Goal: Task Accomplishment & Management: Manage account settings

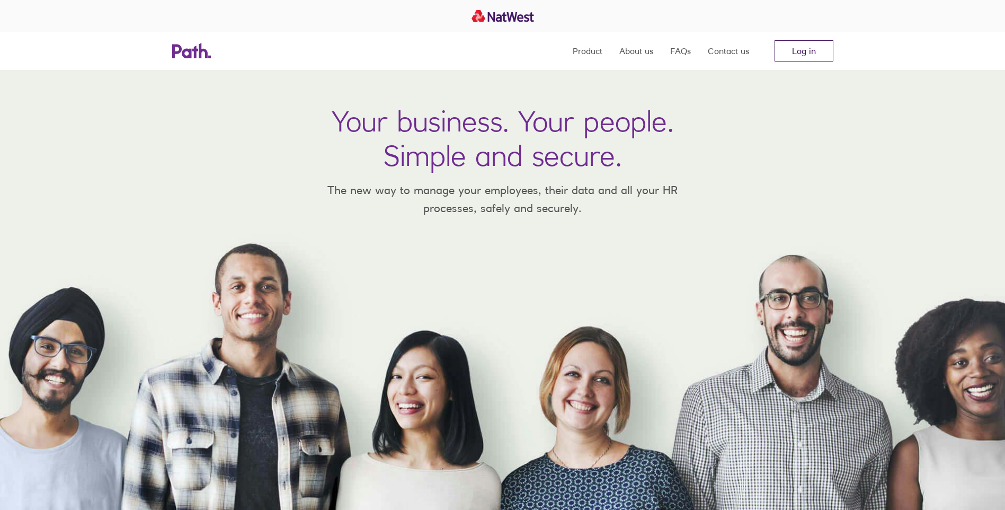
click at [809, 46] on link "Log in" at bounding box center [803, 50] width 59 height 21
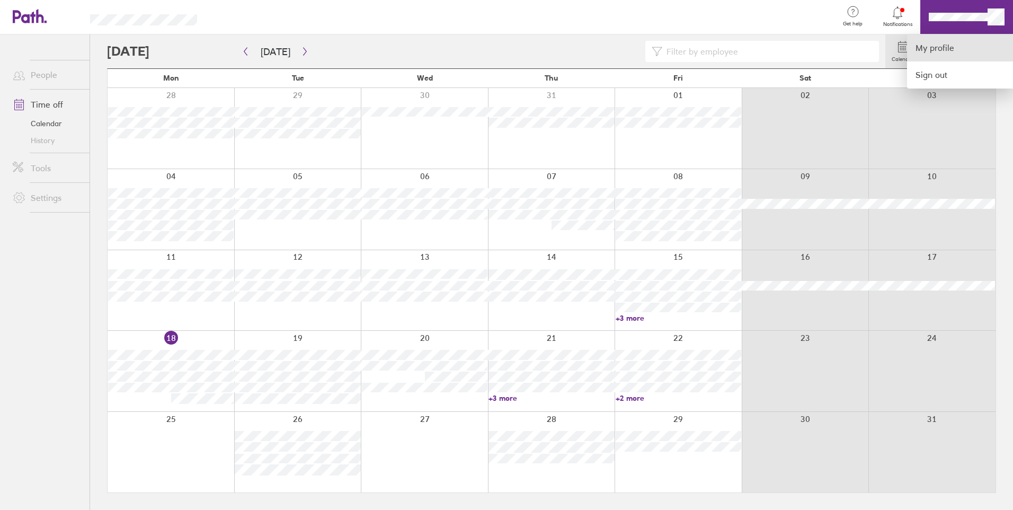
click at [965, 48] on link "My profile" at bounding box center [960, 47] width 106 height 27
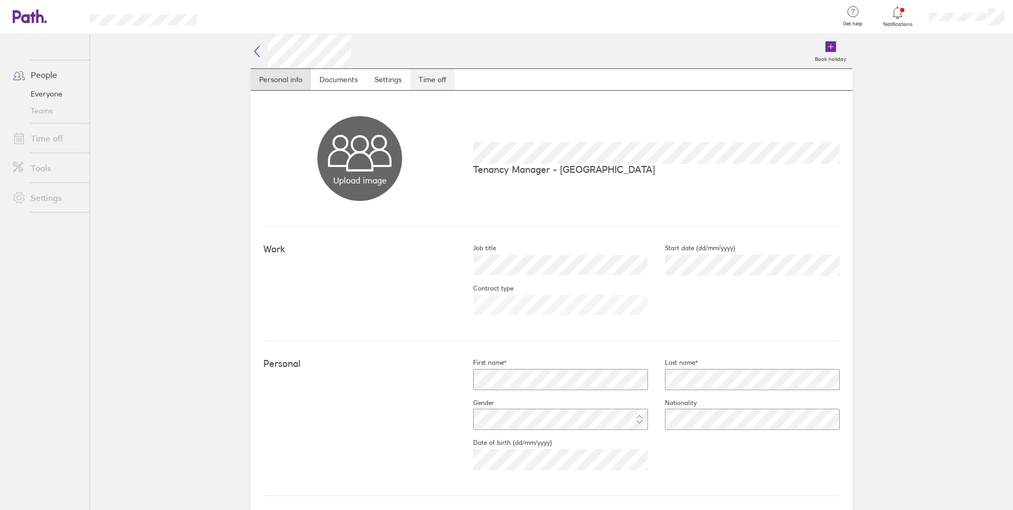
click at [440, 83] on link "Time off" at bounding box center [432, 79] width 44 height 21
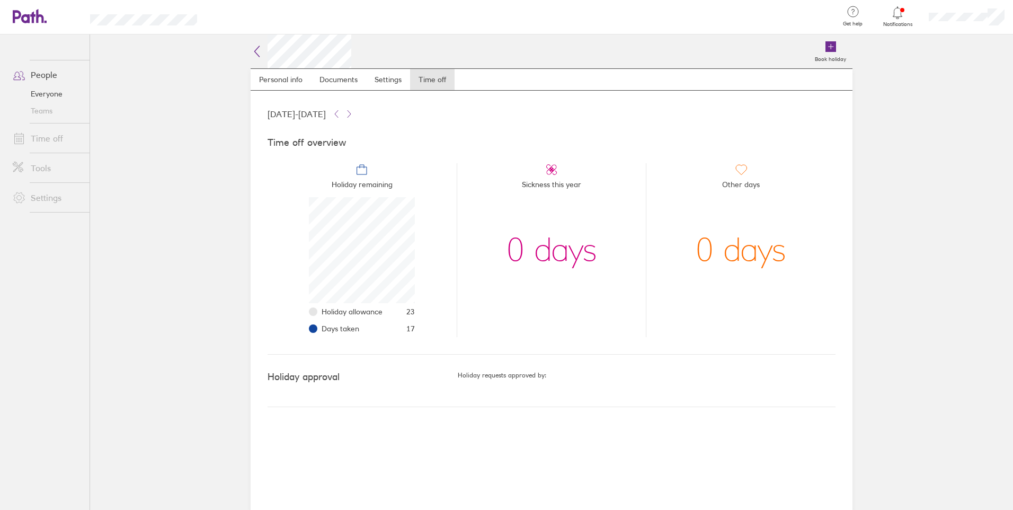
scroll to position [106, 106]
drag, startPoint x: 267, startPoint y: 112, endPoint x: 379, endPoint y: 111, distance: 111.2
click at [379, 111] on div "01 Jan 2025 - 31 Dec 2025" at bounding box center [551, 114] width 568 height 13
drag, startPoint x: 379, startPoint y: 111, endPoint x: 424, endPoint y: 189, distance: 89.9
click at [424, 189] on li "Holiday remaining Holiday allowance 23 Days taken 17" at bounding box center [361, 250] width 189 height 174
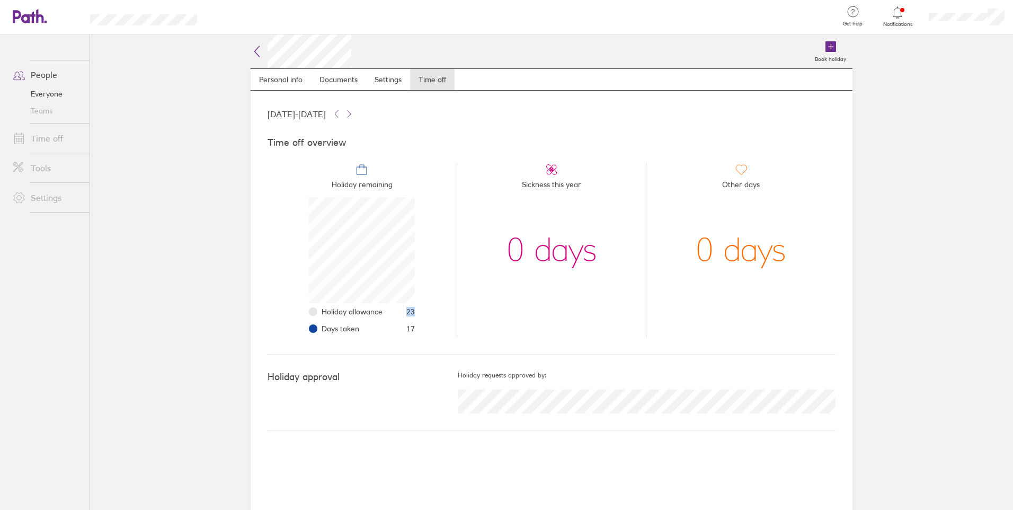
drag, startPoint x: 403, startPoint y: 309, endPoint x: 413, endPoint y: 305, distance: 11.6
click at [413, 305] on li "Holiday allowance 23" at bounding box center [367, 311] width 93 height 17
drag, startPoint x: 413, startPoint y: 305, endPoint x: 415, endPoint y: 327, distance: 22.3
click at [415, 327] on li "Holiday remaining Holiday allowance 23 Days taken 17" at bounding box center [361, 250] width 189 height 174
drag, startPoint x: 404, startPoint y: 327, endPoint x: 432, endPoint y: 330, distance: 28.7
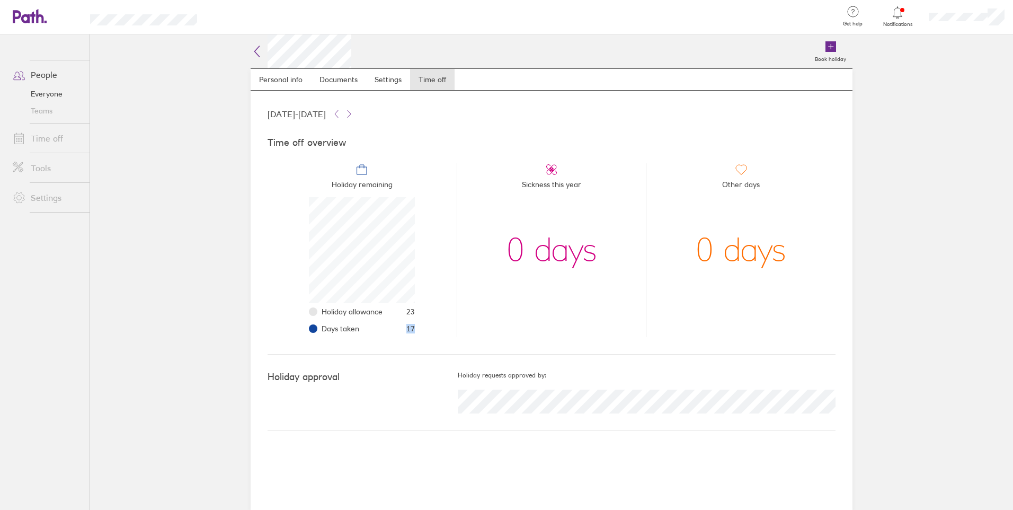
click at [432, 330] on li "Holiday remaining Holiday allowance 23 Days taken 17" at bounding box center [361, 250] width 189 height 174
drag, startPoint x: 432, startPoint y: 330, endPoint x: 430, endPoint y: 346, distance: 16.1
click at [430, 346] on div "Time off overview Holiday remaining Holiday allowance 23 Days taken 17 Sickness…" at bounding box center [551, 237] width 568 height 234
click at [42, 148] on link "Time off" at bounding box center [46, 138] width 85 height 21
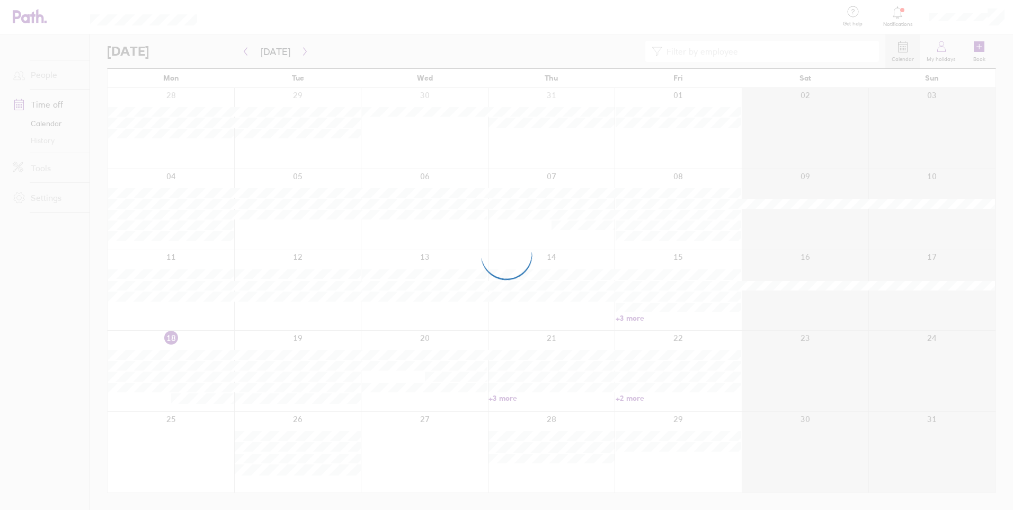
click at [49, 141] on div at bounding box center [506, 255] width 1013 height 510
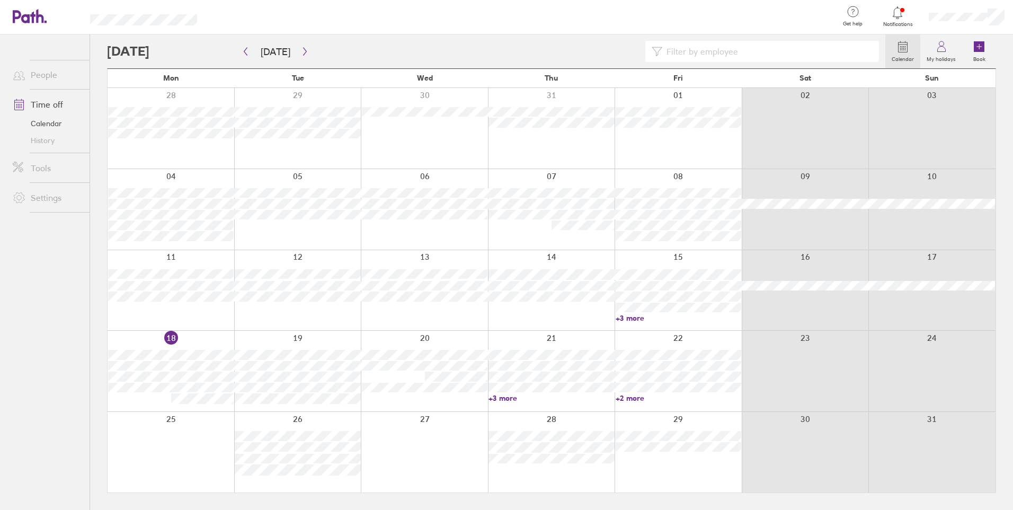
click at [897, 15] on icon at bounding box center [897, 12] width 13 height 13
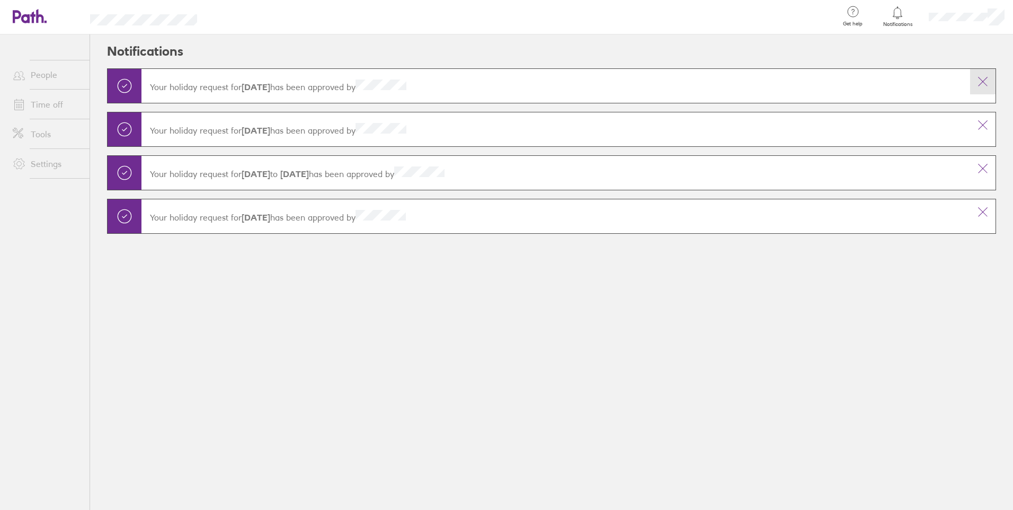
click at [986, 77] on icon at bounding box center [982, 81] width 13 height 13
click at [987, 117] on button at bounding box center [982, 124] width 25 height 25
click at [991, 164] on button at bounding box center [982, 168] width 25 height 25
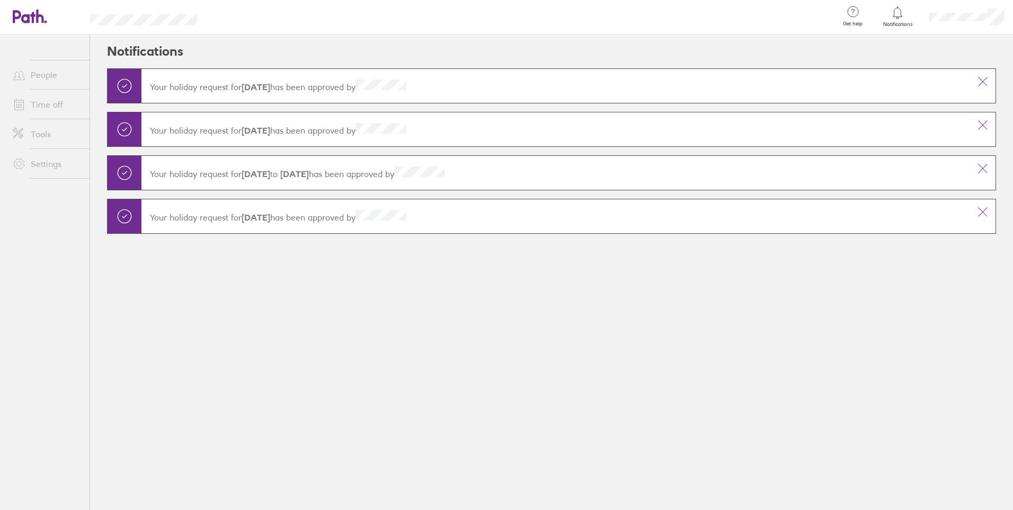
click at [987, 203] on main "Your holiday request for 08-08-2025 has been approved by Your holiday request f…" at bounding box center [551, 163] width 889 height 191
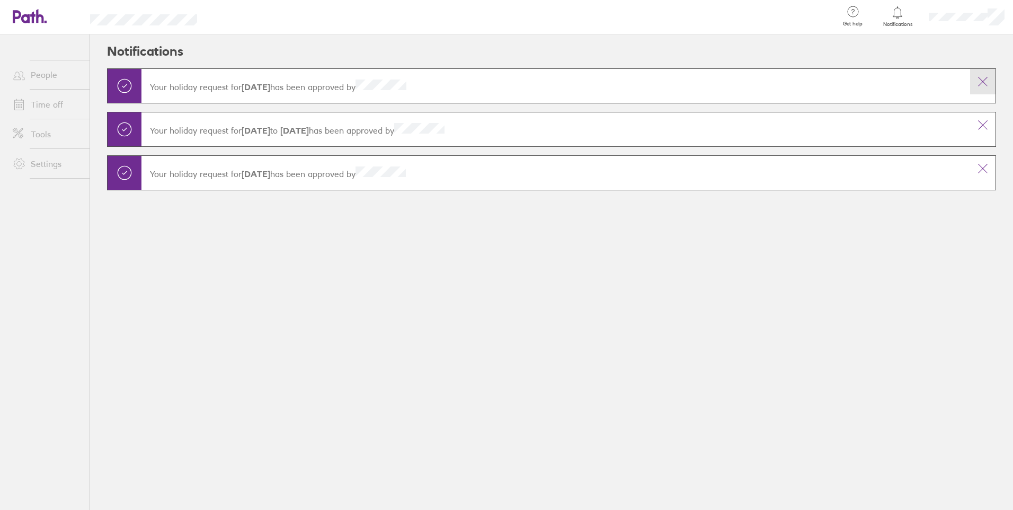
click at [985, 82] on icon at bounding box center [982, 81] width 13 height 13
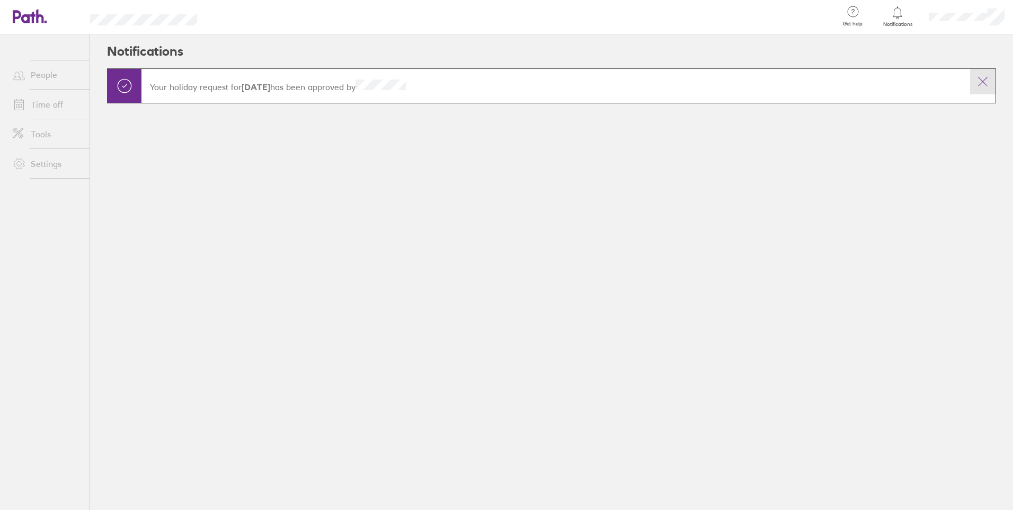
click at [976, 83] on icon at bounding box center [982, 81] width 13 height 13
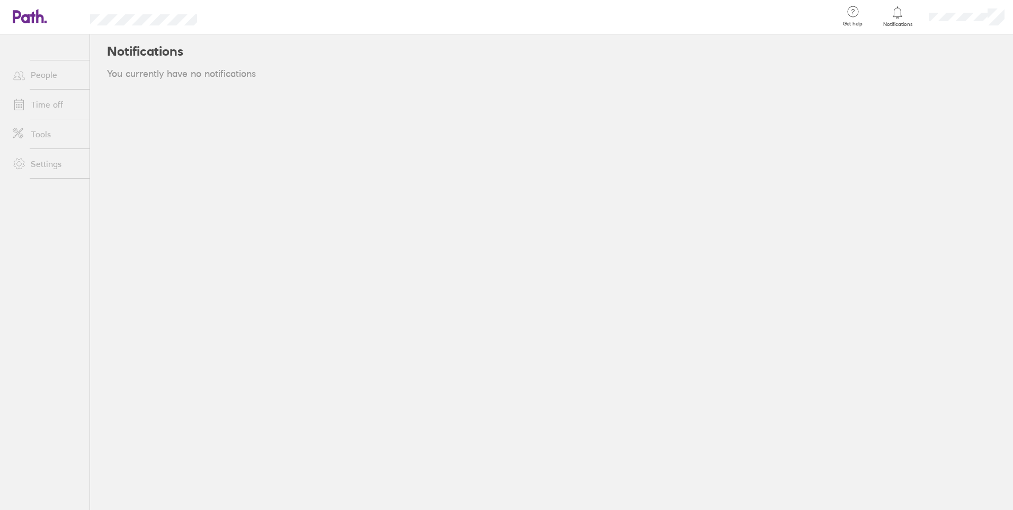
click at [40, 73] on link "People" at bounding box center [46, 74] width 85 height 21
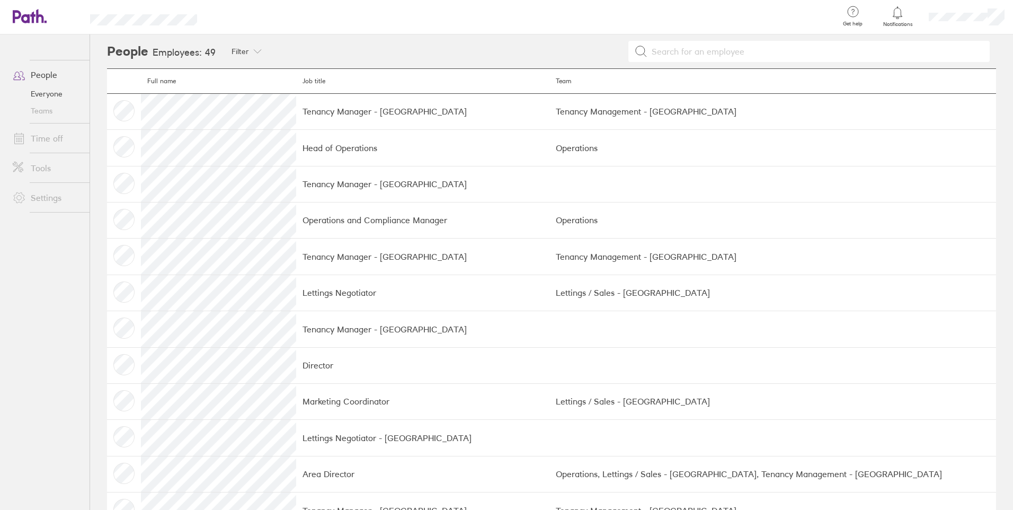
click at [59, 134] on link "Time off" at bounding box center [46, 138] width 85 height 21
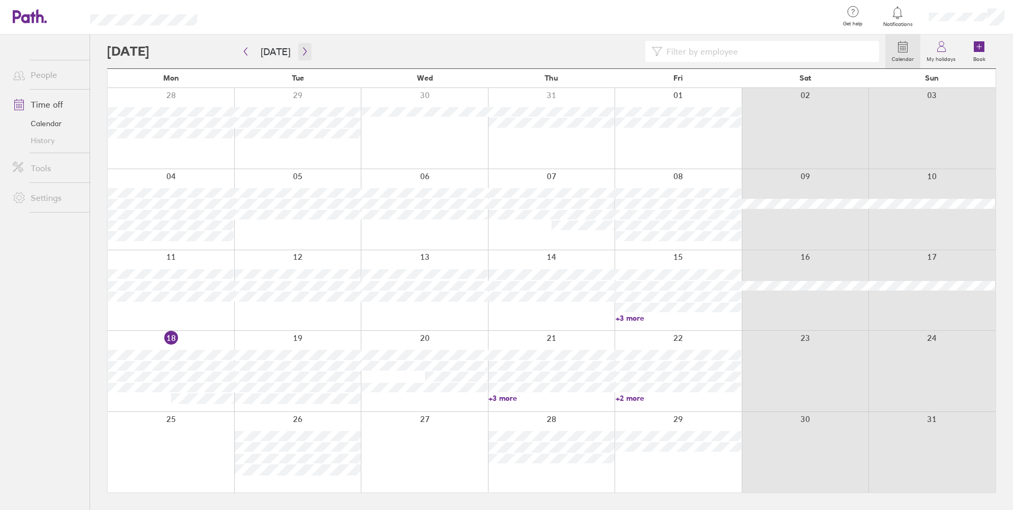
click at [301, 50] on icon "button" at bounding box center [305, 51] width 8 height 8
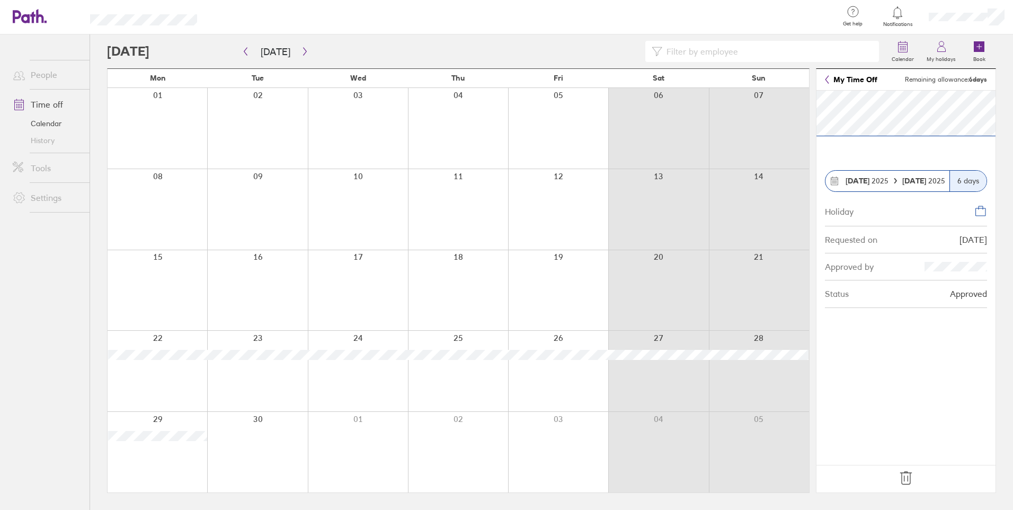
click at [31, 80] on link "People" at bounding box center [46, 74] width 85 height 21
